Goal: Information Seeking & Learning: Learn about a topic

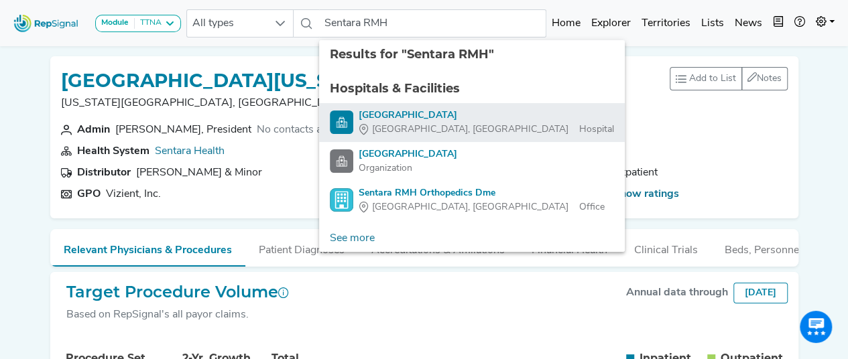
click at [482, 123] on div "[GEOGRAPHIC_DATA], [GEOGRAPHIC_DATA]" at bounding box center [486, 130] width 255 height 14
type input "[GEOGRAPHIC_DATA]"
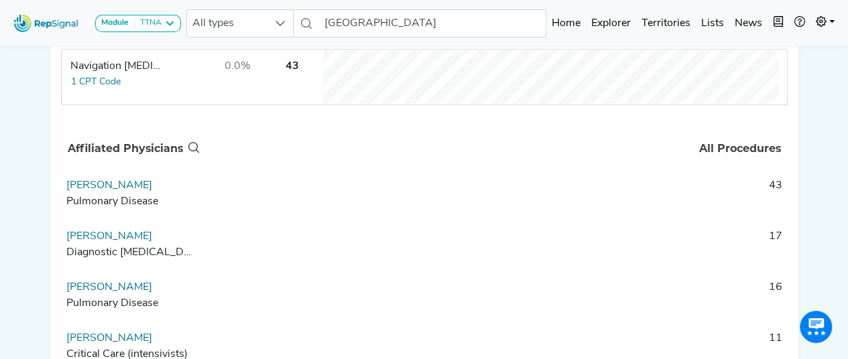
scroll to position [125, 0]
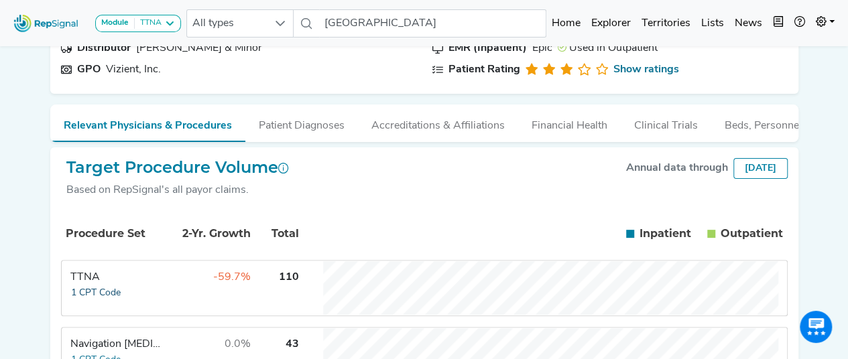
click at [98, 301] on button "1 CPT Code" at bounding box center [95, 293] width 51 height 15
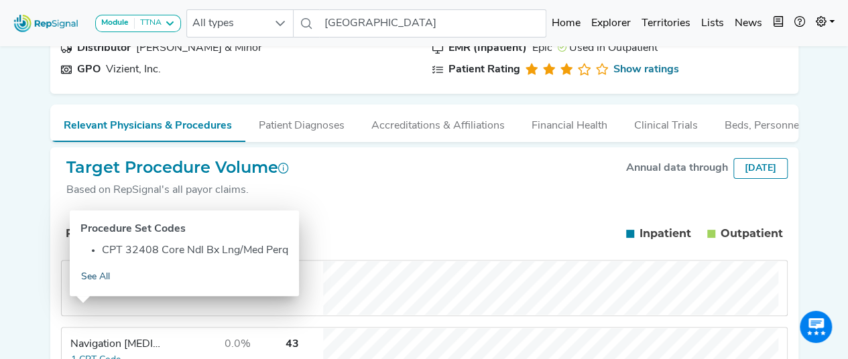
click at [101, 280] on link "See All" at bounding box center [95, 276] width 30 height 15
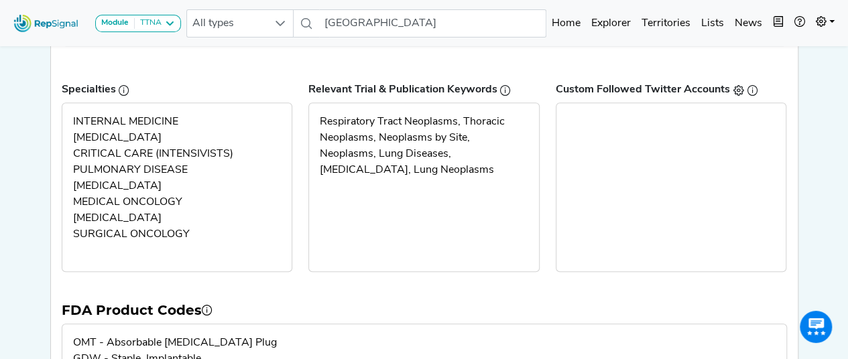
scroll to position [369, 0]
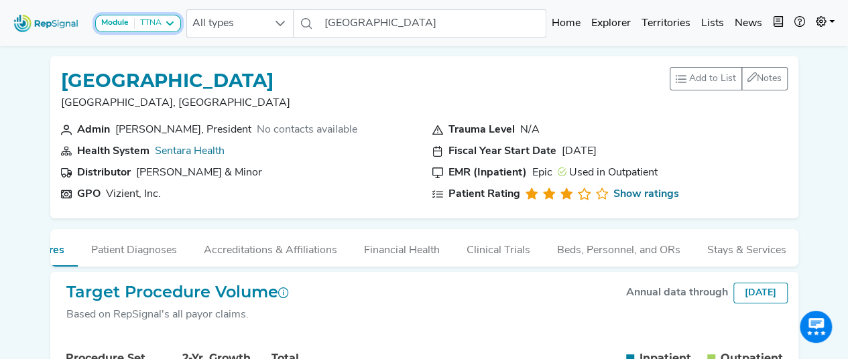
click at [172, 28] on icon at bounding box center [169, 23] width 11 height 11
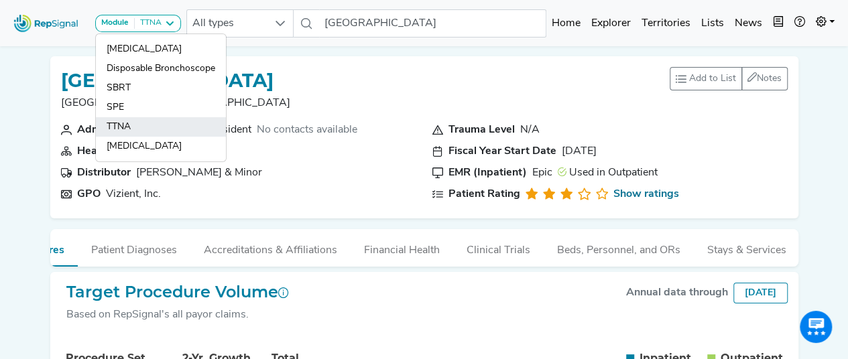
click at [137, 121] on link "TTNA" at bounding box center [161, 126] width 130 height 19
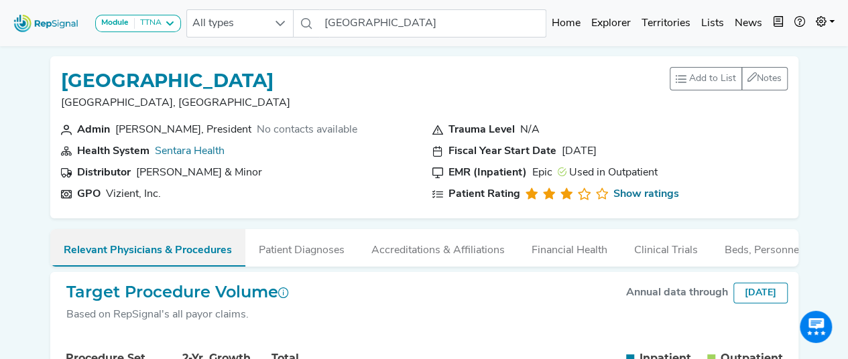
click at [177, 249] on button "Relevant Physicians & Procedures" at bounding box center [147, 248] width 195 height 38
click at [184, 250] on button "Relevant Physicians & Procedures" at bounding box center [147, 248] width 195 height 38
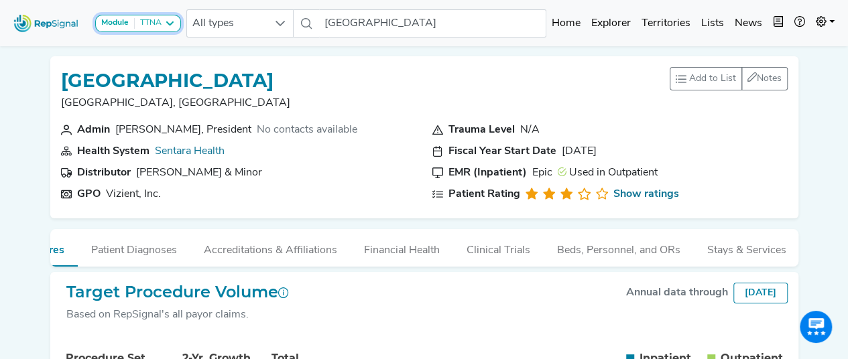
click at [125, 19] on strong "Module" at bounding box center [114, 23] width 27 height 8
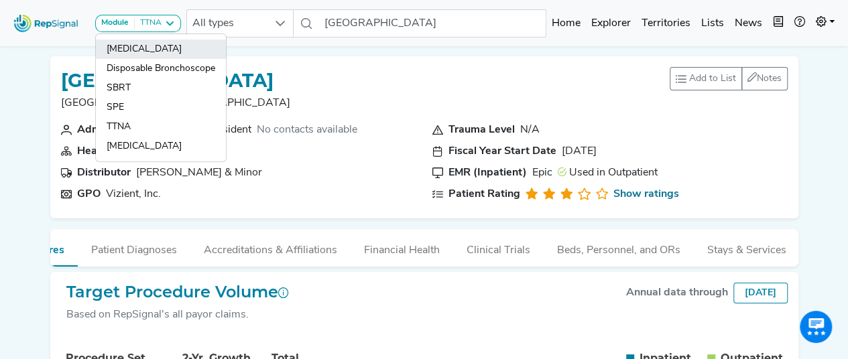
click at [150, 52] on link "[MEDICAL_DATA]" at bounding box center [161, 49] width 130 height 19
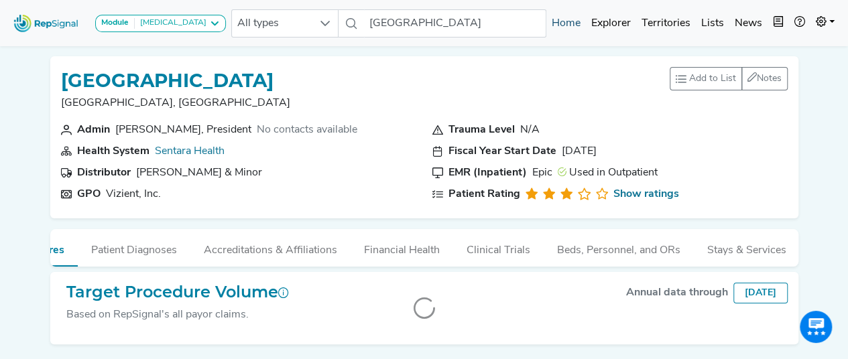
click at [572, 23] on link "Home" at bounding box center [566, 23] width 40 height 27
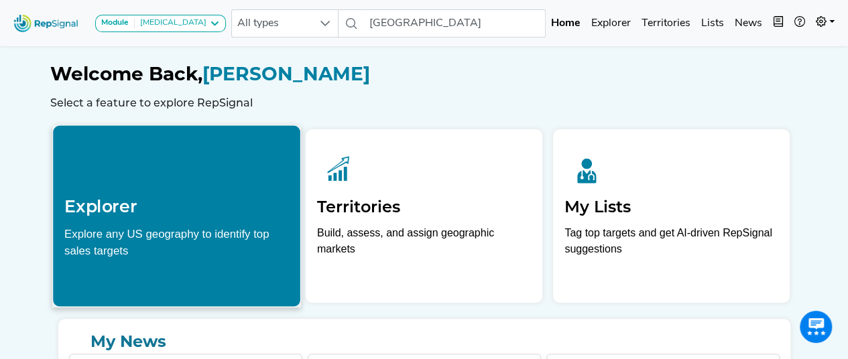
click at [223, 200] on h2 "Explorer" at bounding box center [176, 206] width 225 height 20
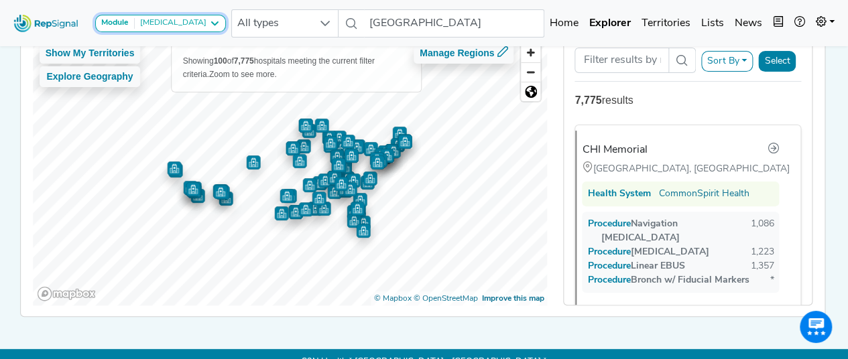
click at [209, 23] on icon at bounding box center [214, 23] width 11 height 11
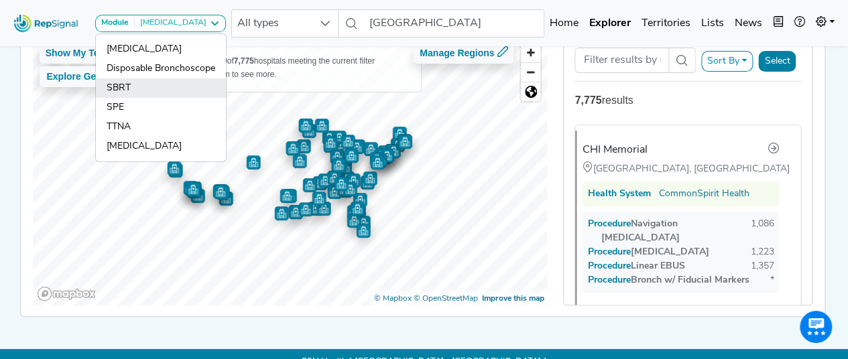
click at [143, 94] on link "SBRT" at bounding box center [161, 87] width 130 height 19
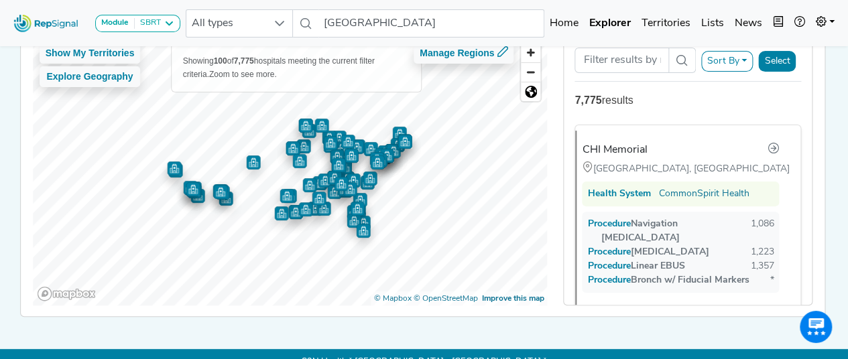
scroll to position [27, 0]
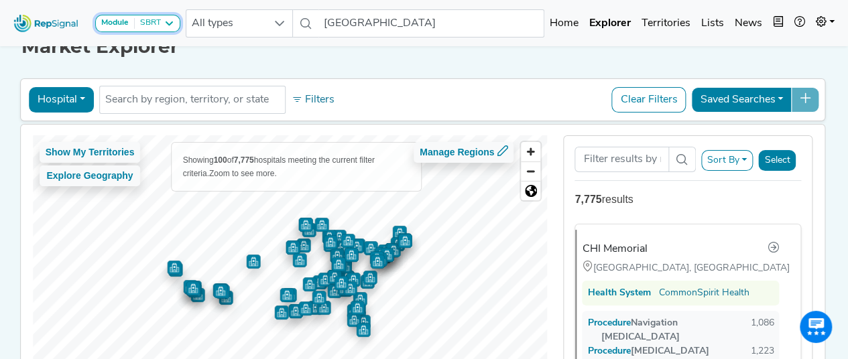
click at [169, 28] on icon at bounding box center [169, 23] width 11 height 11
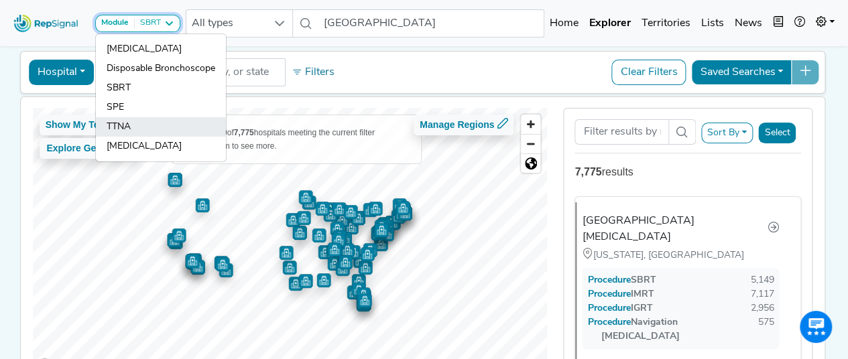
scroll to position [0, 0]
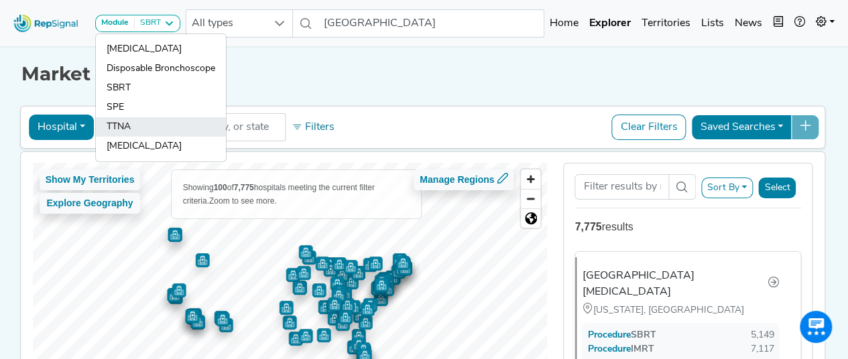
click at [123, 124] on link "TTNA" at bounding box center [161, 126] width 130 height 19
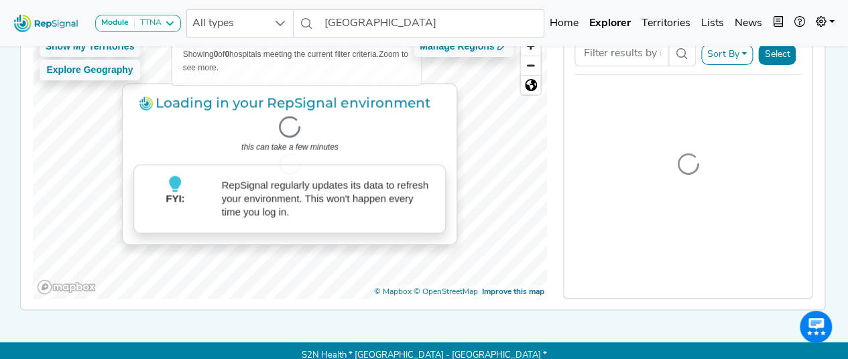
scroll to position [29, 0]
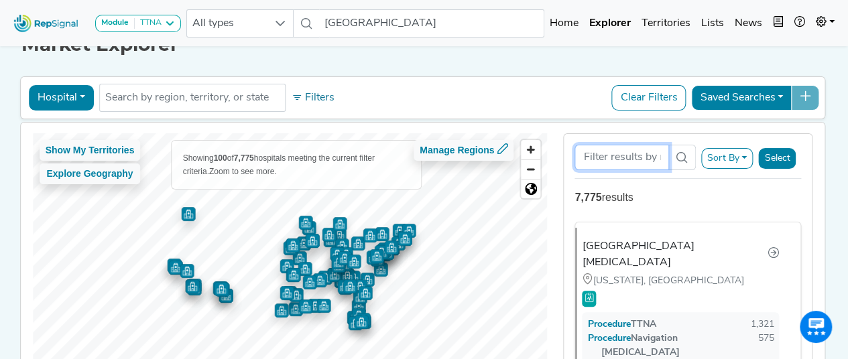
click at [666, 151] on input "Search Term" at bounding box center [621, 157] width 94 height 25
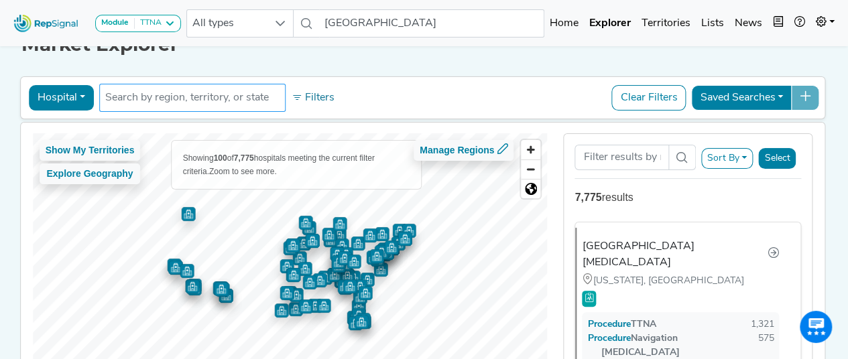
click at [227, 97] on input "text" at bounding box center [192, 98] width 174 height 16
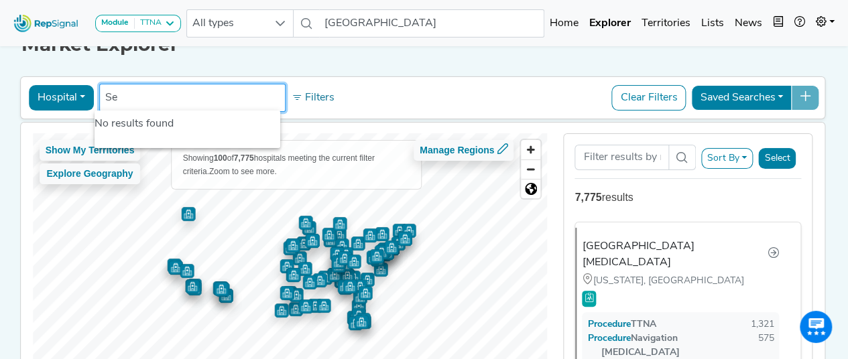
type input "S"
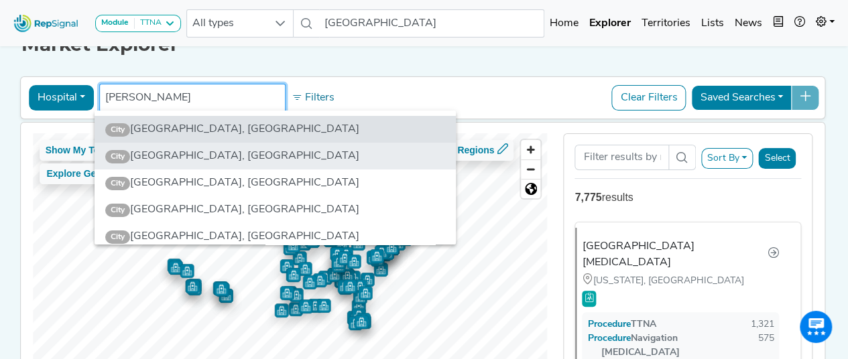
type input "[PERSON_NAME]"
click at [198, 162] on li "City [GEOGRAPHIC_DATA], [GEOGRAPHIC_DATA]" at bounding box center [275, 156] width 361 height 27
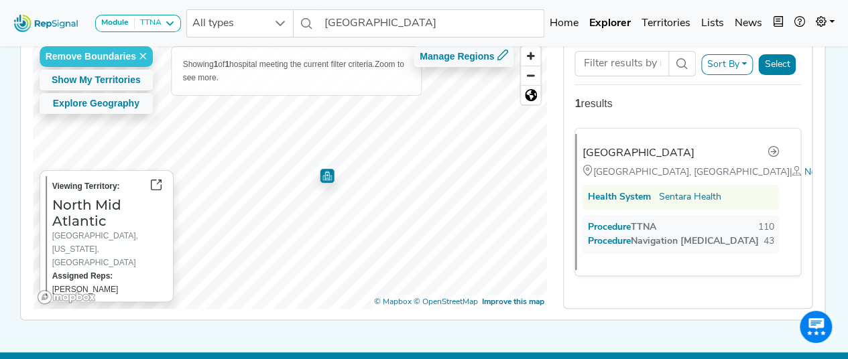
scroll to position [133, 0]
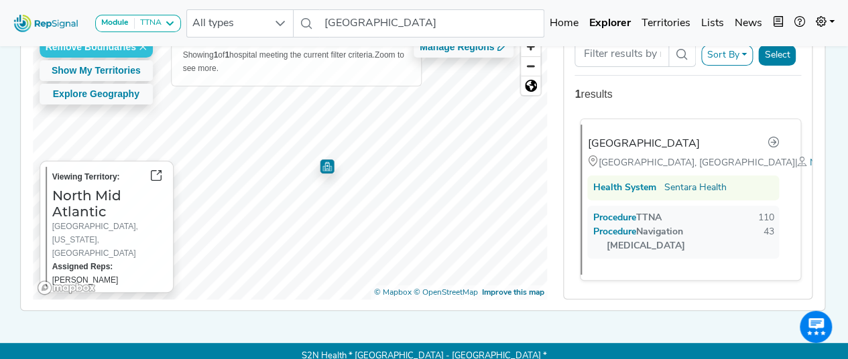
click at [623, 213] on span "Procedure" at bounding box center [620, 218] width 29 height 10
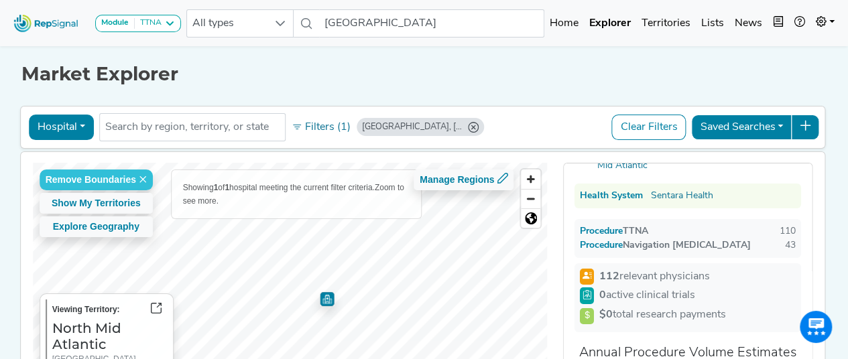
scroll to position [68, 0]
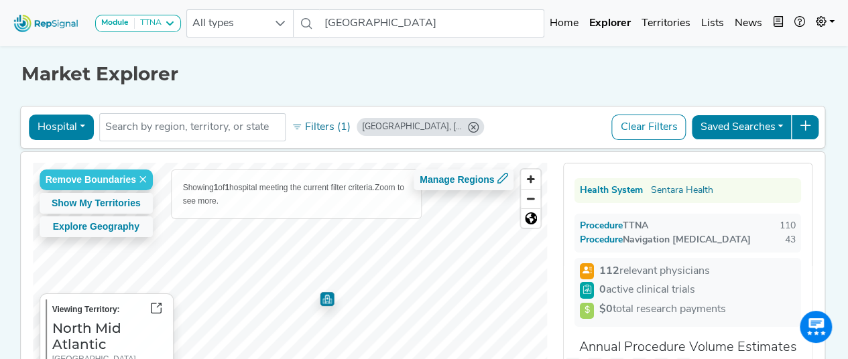
click at [605, 271] on strong "112" at bounding box center [609, 271] width 20 height 11
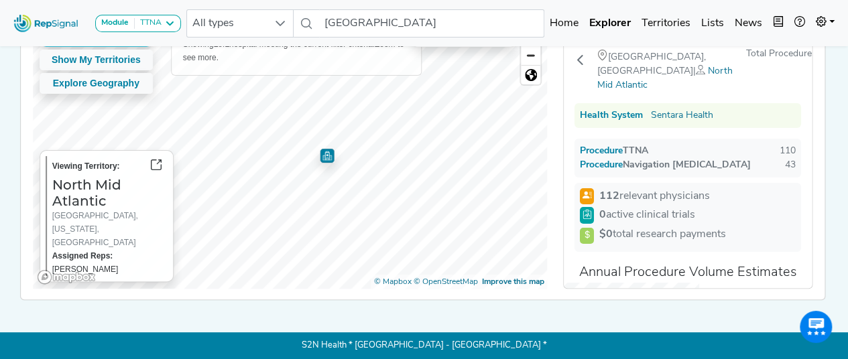
scroll to position [0, 0]
click at [173, 21] on icon at bounding box center [169, 23] width 11 height 11
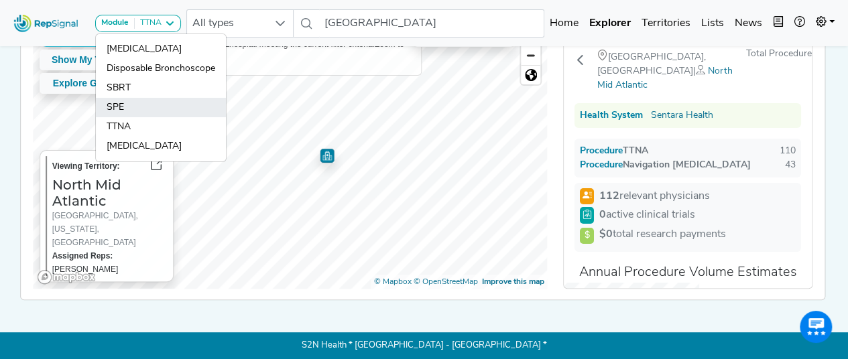
click at [150, 106] on link "SPE" at bounding box center [161, 107] width 130 height 19
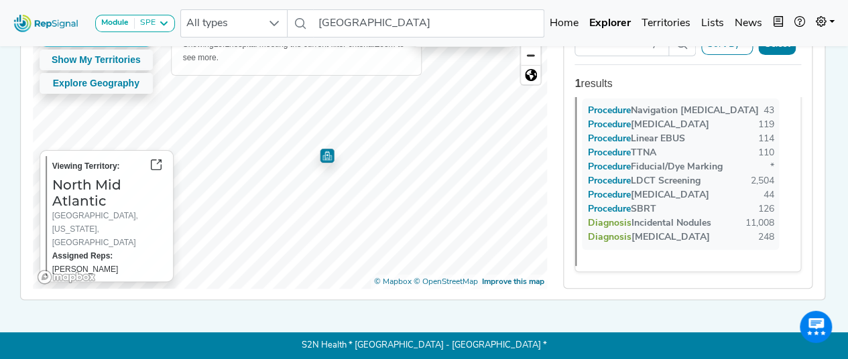
scroll to position [90, 0]
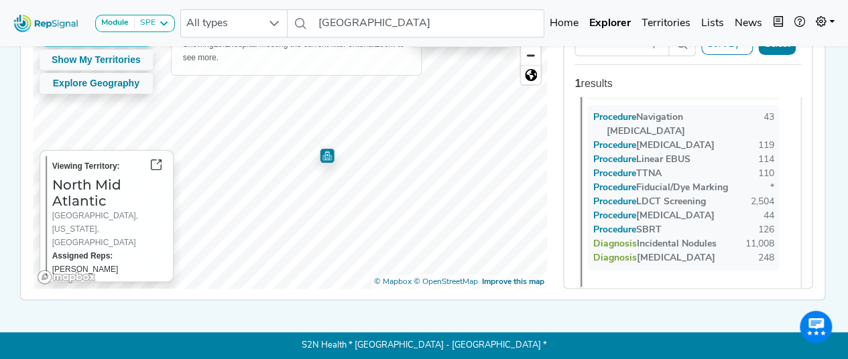
click at [619, 169] on span "Procedure" at bounding box center [620, 174] width 29 height 10
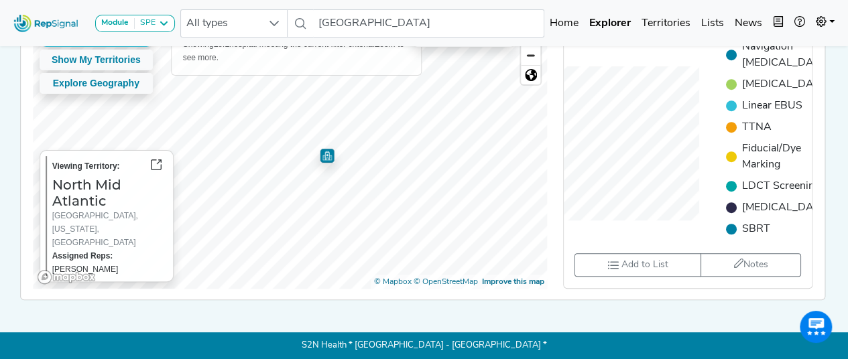
scroll to position [548, 0]
